Goal: Check status: Check status

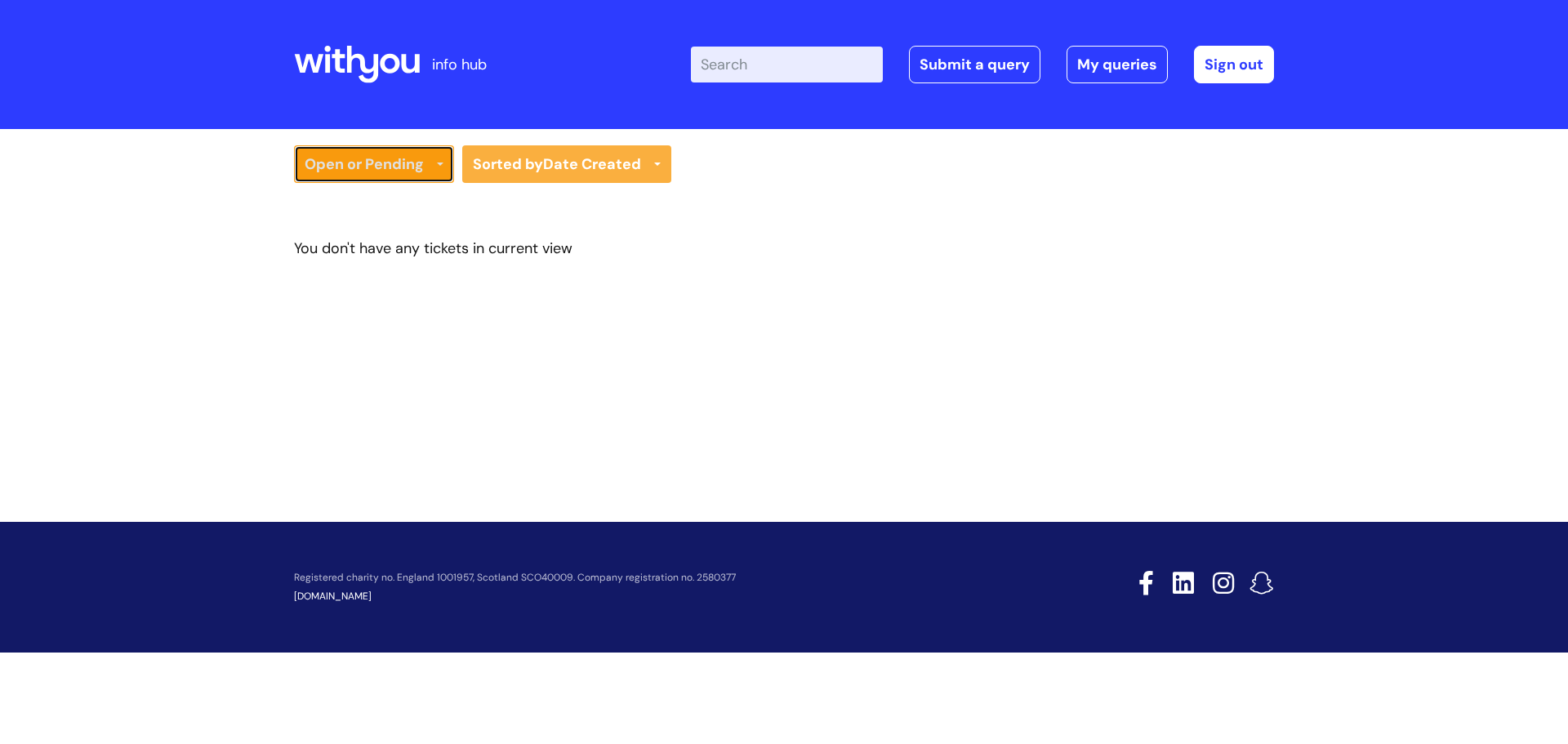
click at [374, 167] on link "Open or Pending" at bounding box center [373, 164] width 160 height 38
click at [374, 235] on link "Resolved or Closed" at bounding box center [373, 244] width 160 height 23
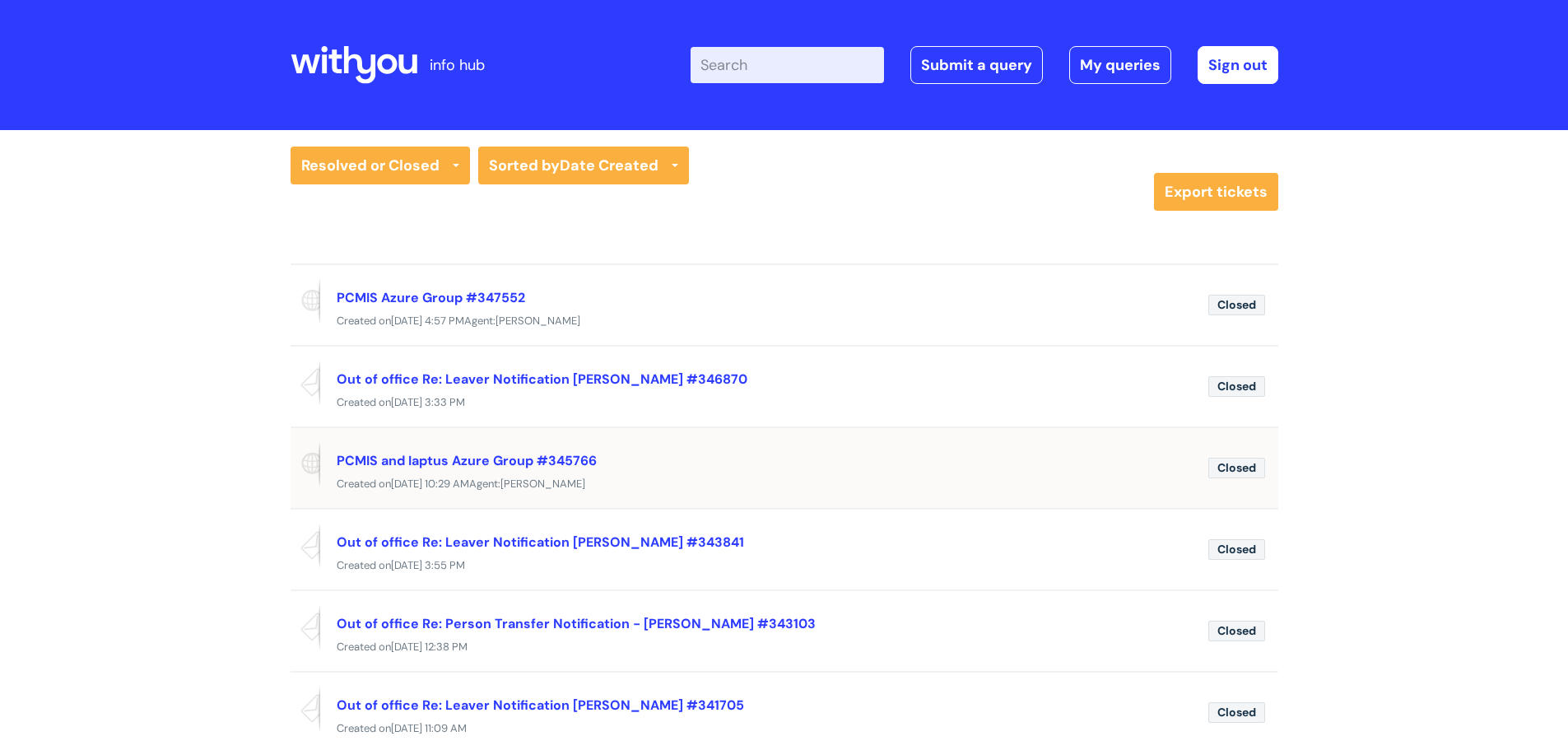
scroll to position [82, 0]
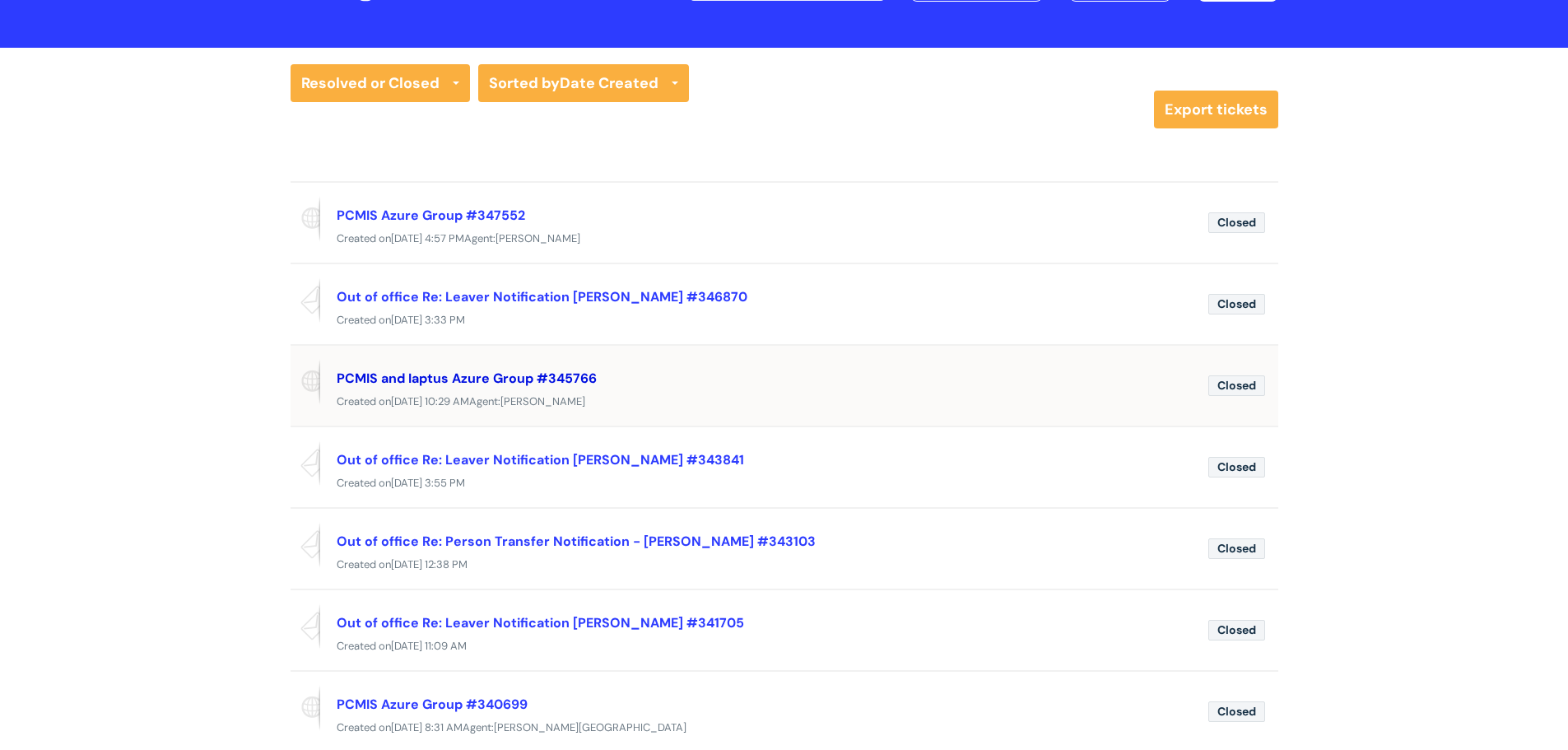
click at [452, 383] on link "PCMIS and Iaptus Azure Group #345766" at bounding box center [467, 377] width 260 height 17
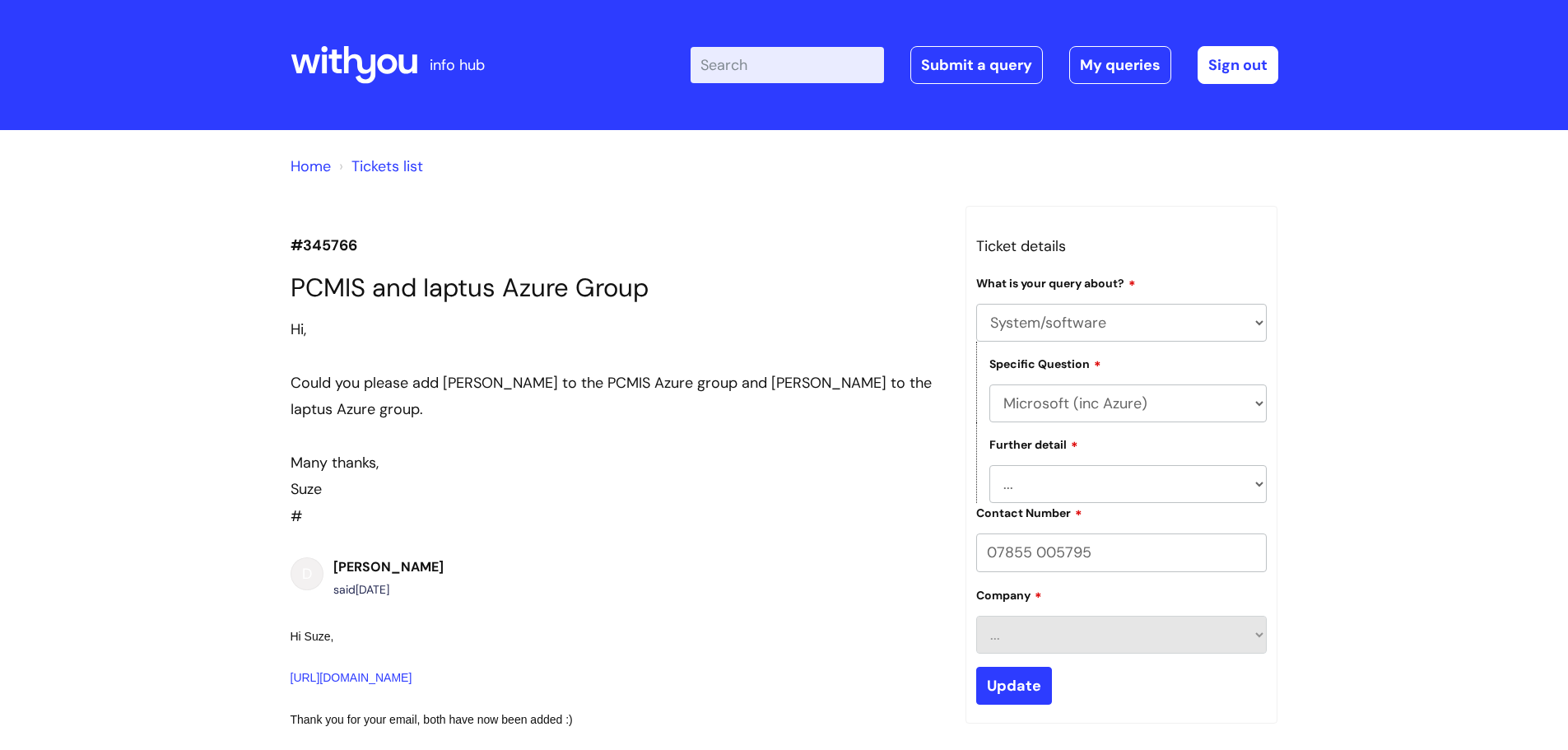
select select "System/software"
select select "Microsoft (inc Azure)"
select select "I’d like to add/remove user(s) to an Azure Group (Miro, [DATE], Salesforce, PCM…"
